Goal: Find contact information: Obtain details needed to contact an individual or organization

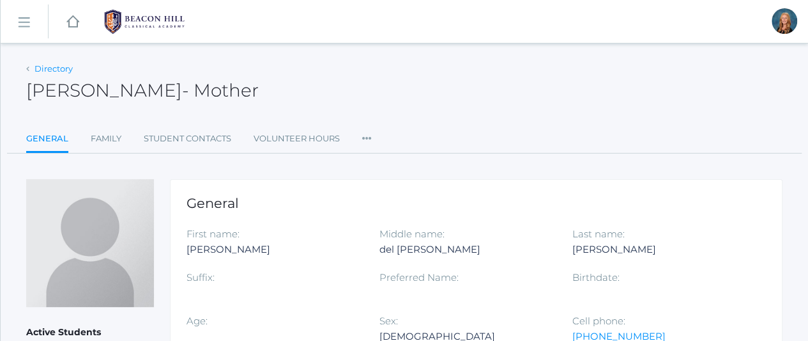
click at [44, 70] on link "Directory" at bounding box center [54, 68] width 38 height 10
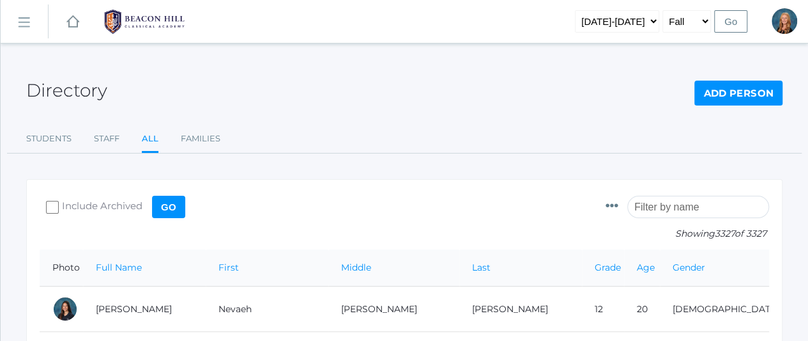
click at [679, 207] on input "search" at bounding box center [699, 207] width 142 height 22
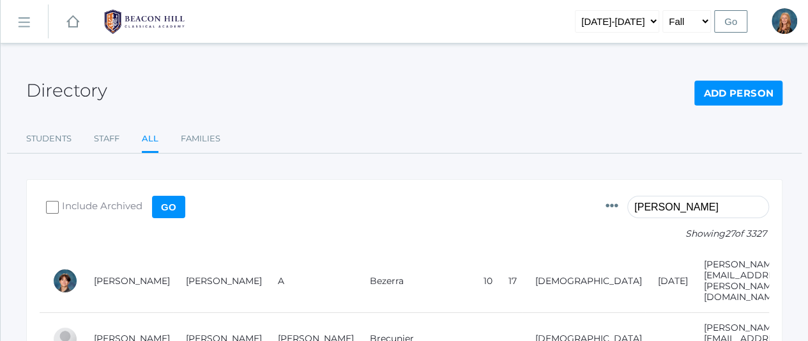
type input "[PERSON_NAME]"
click at [721, 240] on div "Photo Id Full Name First Name Middle Name Last Name Grade Age Gender Birthdate …" at bounding box center [688, 220] width 164 height 57
click at [551, 227] on form "Photo Id Full Name First Name Middle Name Last Name Grade Age Gender Birthdate …" at bounding box center [405, 220] width 730 height 57
click at [45, 138] on link "Students" at bounding box center [48, 139] width 45 height 26
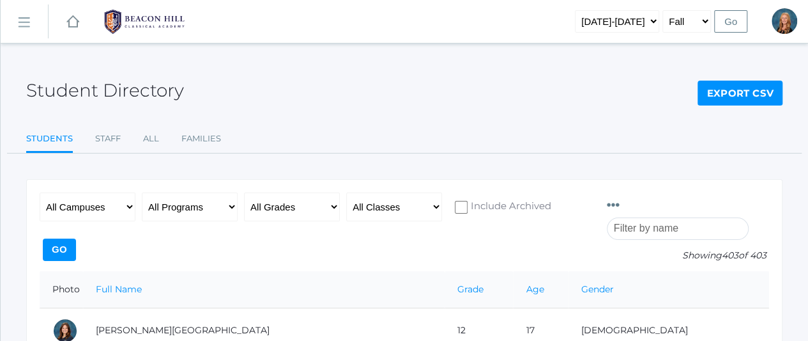
click at [679, 217] on input "search" at bounding box center [678, 228] width 142 height 22
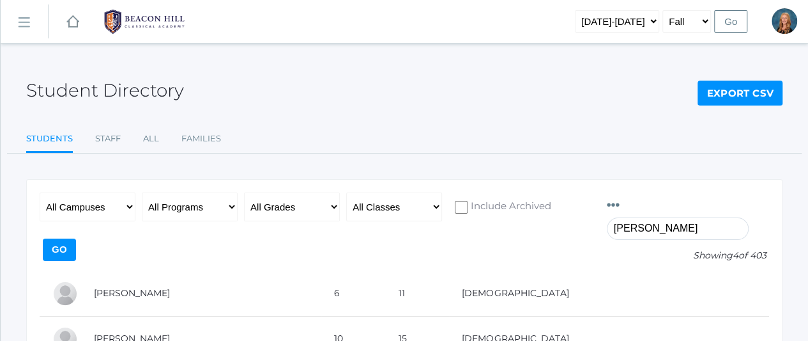
type input "[PERSON_NAME]"
click at [587, 156] on div "Student Directory Export CSV Students Staff All Families Students Staff All Fam…" at bounding box center [404, 262] width 757 height 406
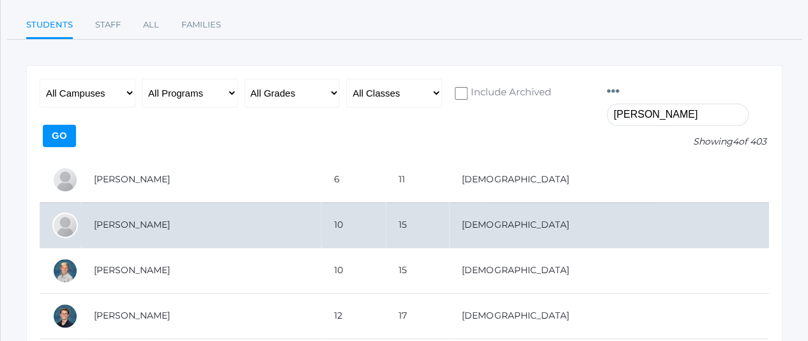
scroll to position [157, 0]
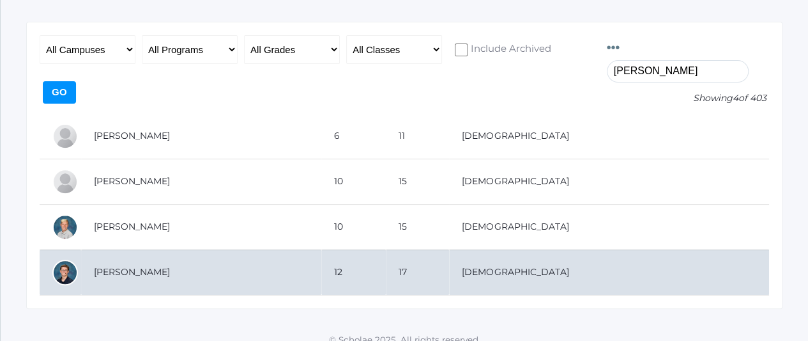
click at [164, 249] on td "[PERSON_NAME]" at bounding box center [201, 271] width 240 height 45
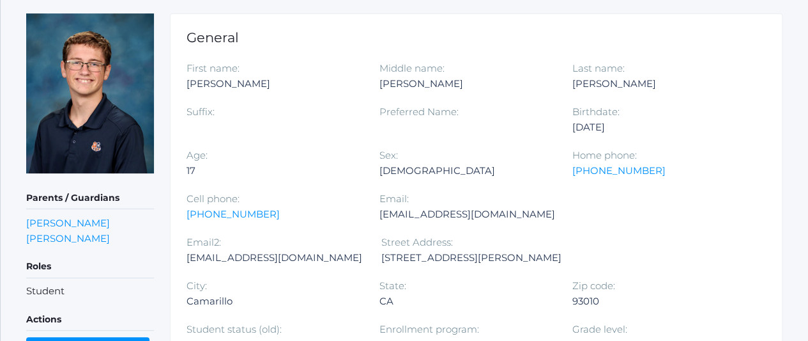
scroll to position [170, 0]
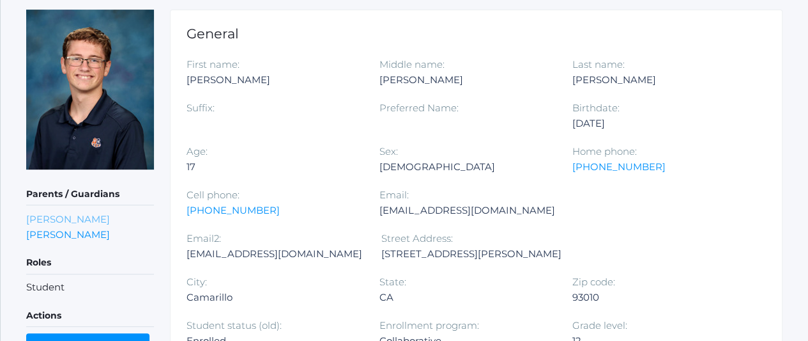
click at [56, 220] on link "[PERSON_NAME]" at bounding box center [68, 219] width 84 height 12
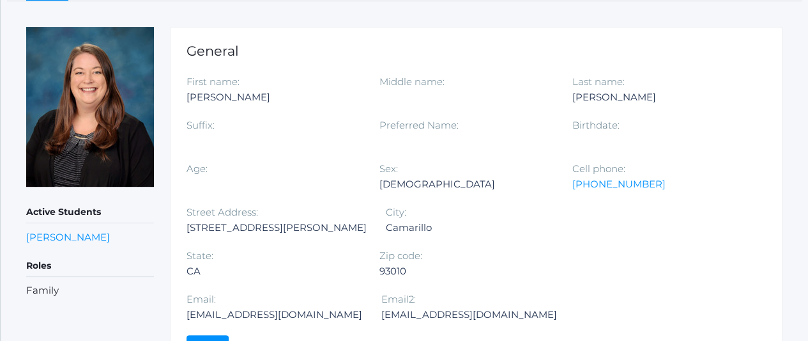
scroll to position [190, 0]
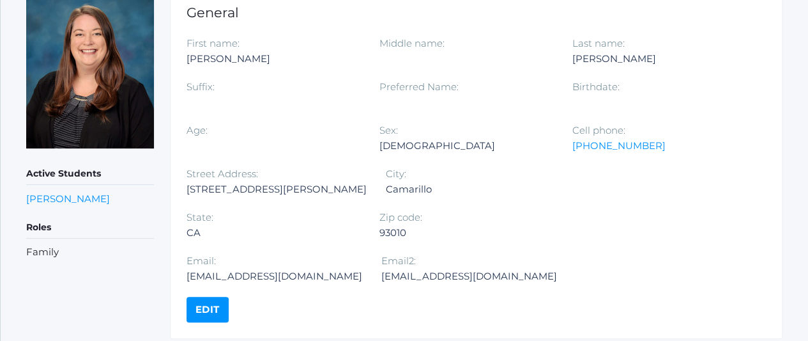
drag, startPoint x: 500, startPoint y: 233, endPoint x: 382, endPoint y: 230, distance: 118.3
drag, startPoint x: 382, startPoint y: 230, endPoint x: 452, endPoint y: 275, distance: 83.3
click at [452, 275] on div "General First name: [PERSON_NAME] Middle name: Last name: [PERSON_NAME] Suffix:…" at bounding box center [476, 163] width 613 height 350
drag, startPoint x: 501, startPoint y: 232, endPoint x: 405, endPoint y: 223, distance: 96.3
drag, startPoint x: 405, startPoint y: 223, endPoint x: 424, endPoint y: 232, distance: 21.2
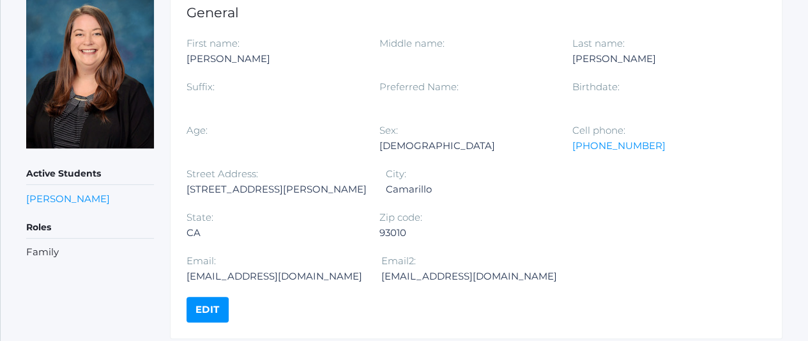
click at [362, 268] on div "[EMAIL_ADDRESS][DOMAIN_NAME]" at bounding box center [275, 275] width 176 height 15
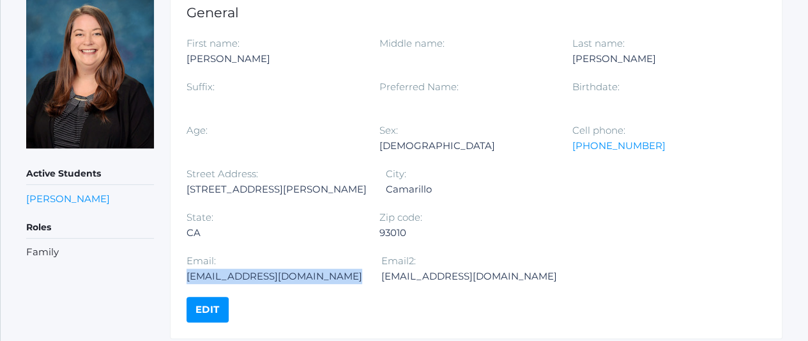
click at [362, 268] on div "[EMAIL_ADDRESS][DOMAIN_NAME]" at bounding box center [275, 275] width 176 height 15
copy div "[EMAIL_ADDRESS][DOMAIN_NAME]"
